Goal: Information Seeking & Learning: Learn about a topic

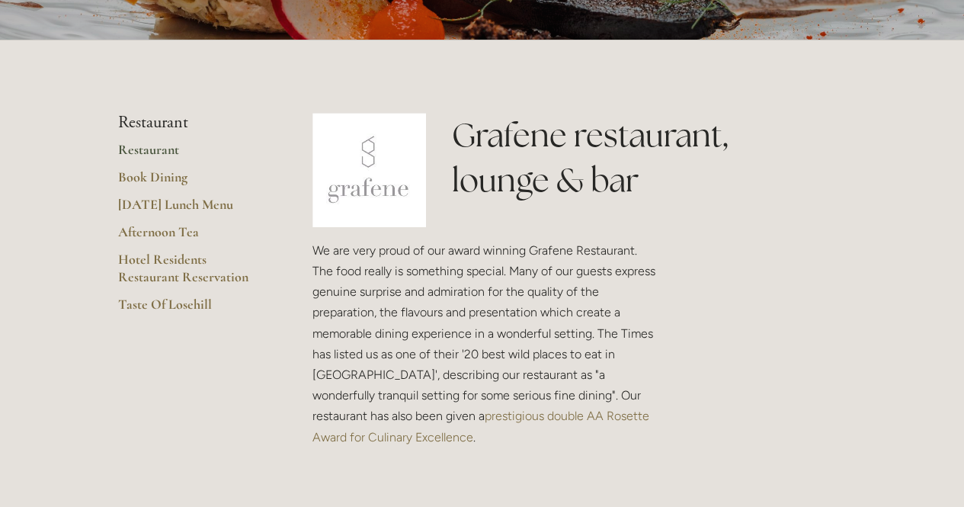
scroll to position [280, 0]
click at [160, 155] on link "Restaurant" at bounding box center [191, 154] width 146 height 27
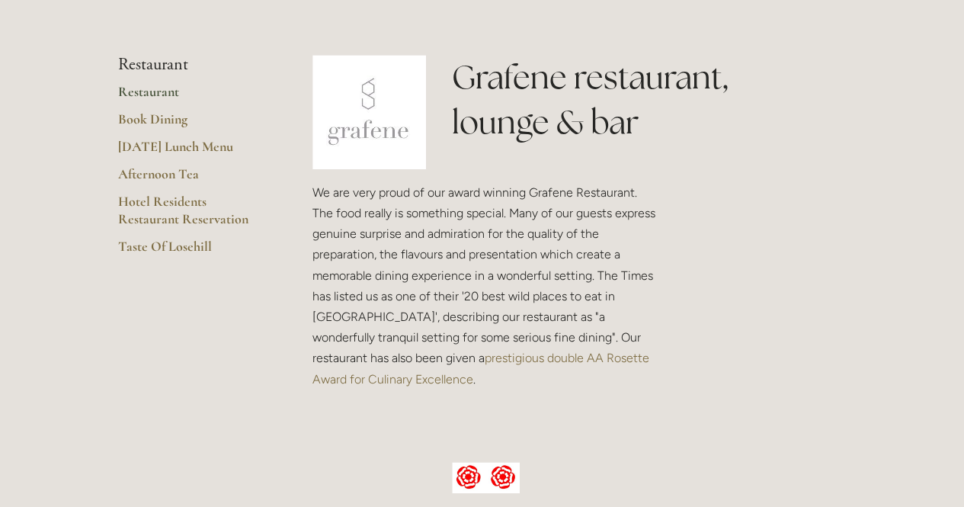
scroll to position [350, 0]
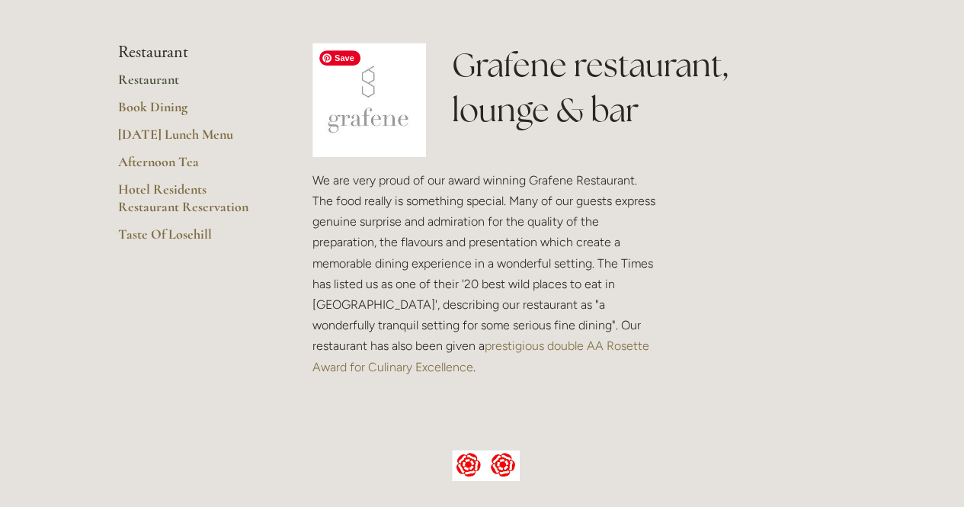
click at [393, 127] on img at bounding box center [369, 100] width 114 height 114
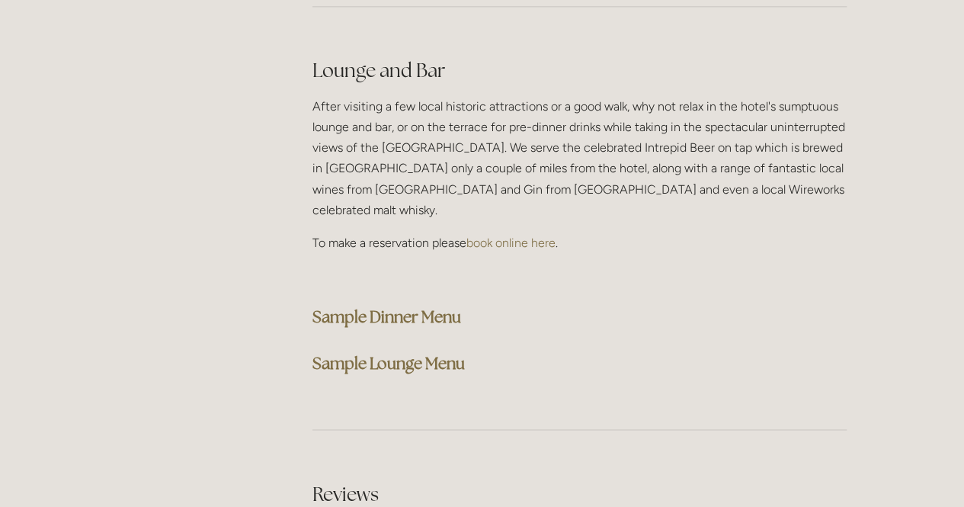
scroll to position [3871, 0]
click at [398, 353] on strong "Sample Lounge Menu" at bounding box center [388, 363] width 152 height 21
click at [410, 306] on strong "Sample Dinner Menu" at bounding box center [386, 316] width 149 height 21
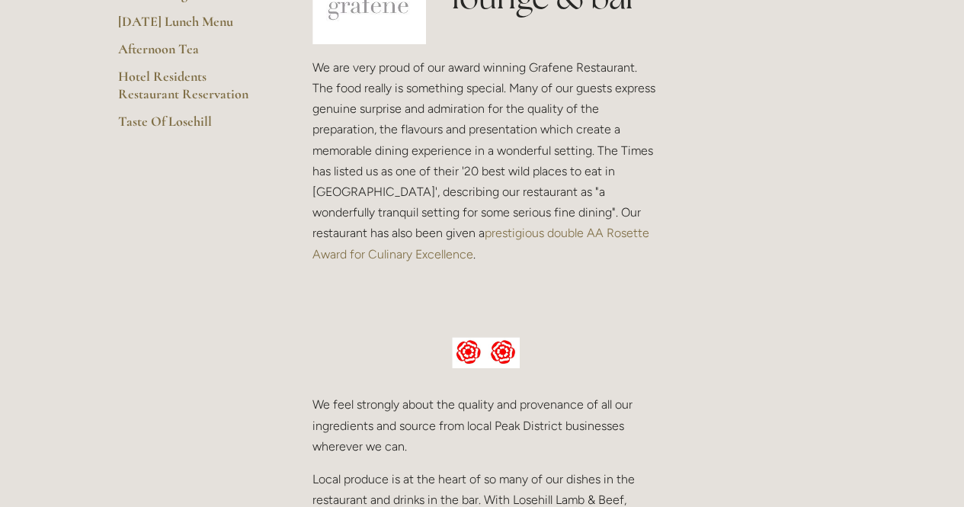
scroll to position [0, 0]
